Goal: Task Accomplishment & Management: Use online tool/utility

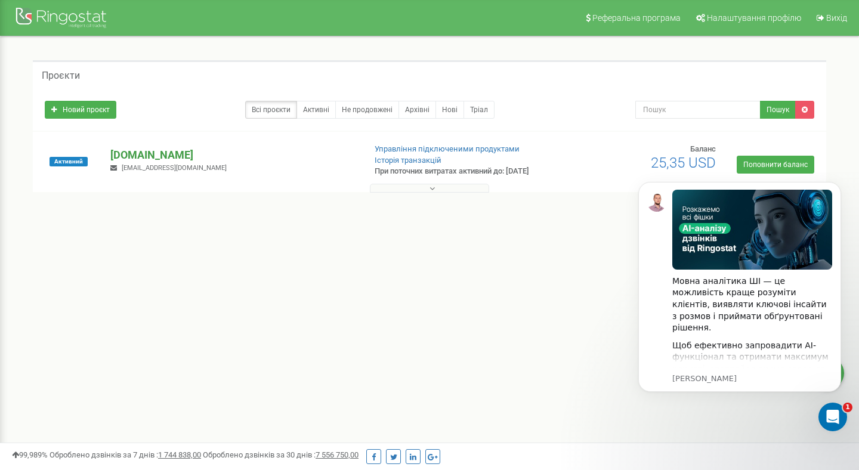
click at [135, 152] on p "[DOMAIN_NAME]" at bounding box center [232, 155] width 245 height 16
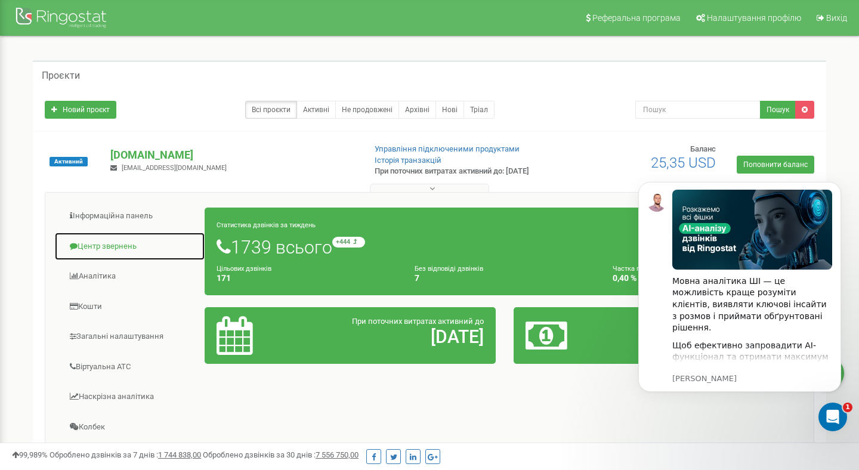
click at [119, 247] on link "Центр звернень" at bounding box center [129, 246] width 151 height 29
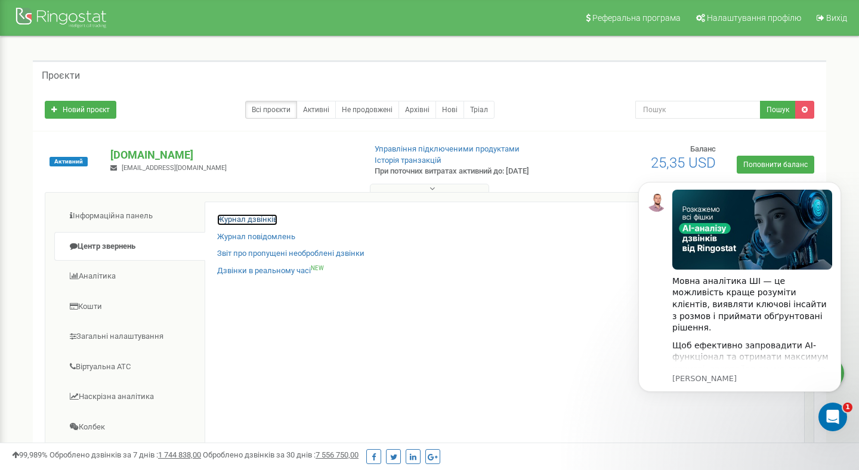
click at [239, 223] on link "Журнал дзвінків" at bounding box center [247, 219] width 60 height 11
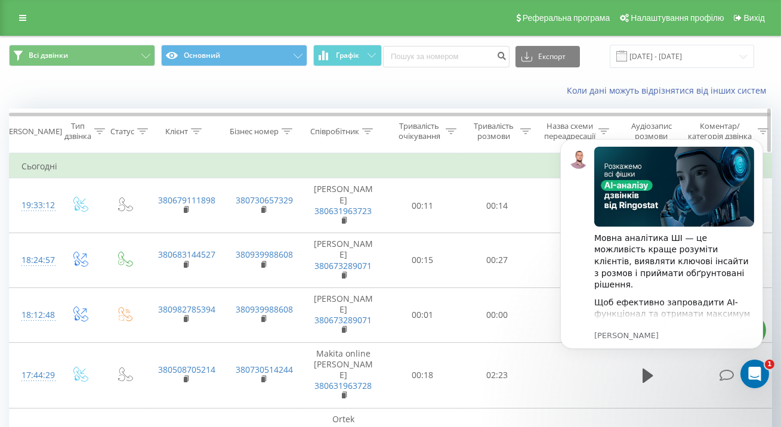
click at [182, 127] on div "Клієнт" at bounding box center [176, 132] width 23 height 10
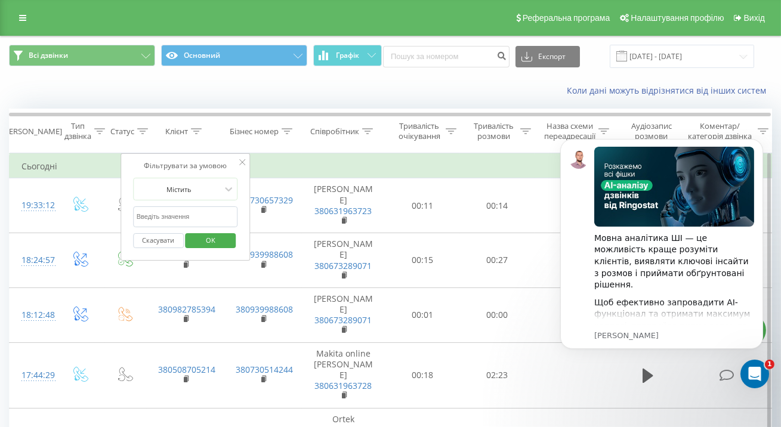
click at [178, 216] on input "text" at bounding box center [185, 217] width 105 height 21
type input "380961587158"
click at [199, 239] on span "OK" at bounding box center [210, 240] width 33 height 19
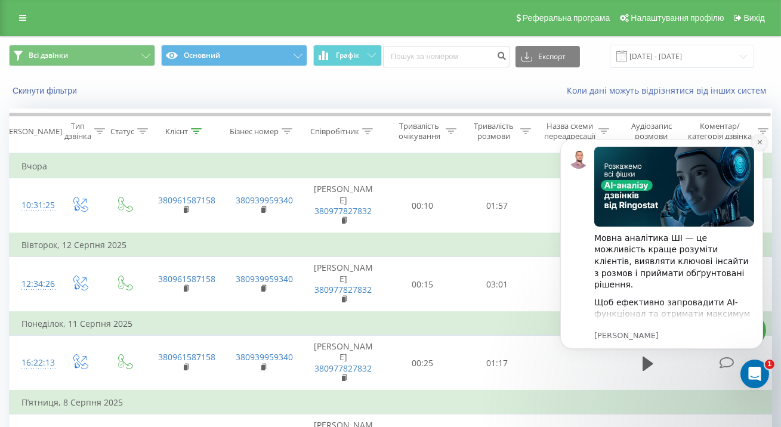
click at [759, 143] on icon "Dismiss notification" at bounding box center [759, 141] width 7 height 7
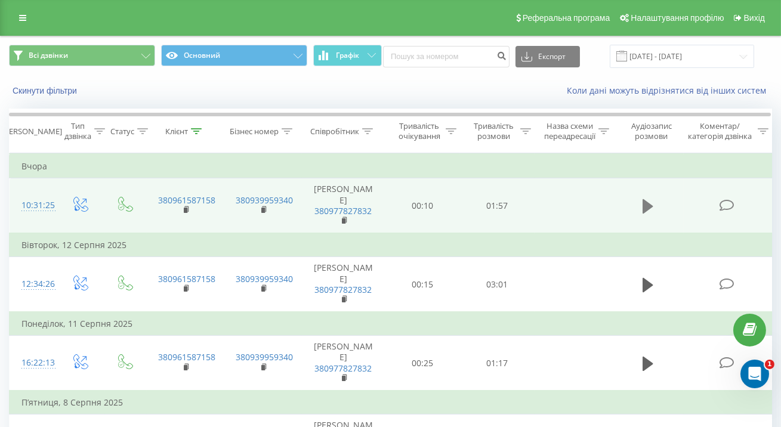
click at [645, 199] on icon at bounding box center [648, 206] width 11 height 14
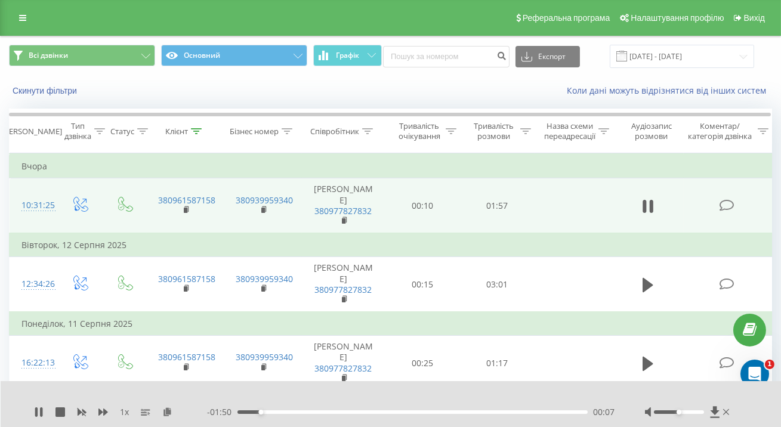
click at [701, 409] on div at bounding box center [688, 412] width 87 height 12
click at [701, 413] on div at bounding box center [679, 413] width 50 height 4
